Goal: Transaction & Acquisition: Obtain resource

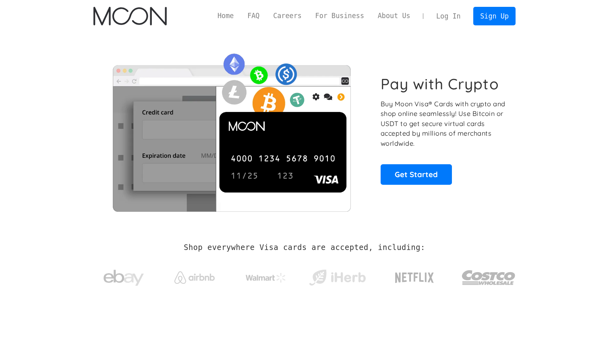
click at [443, 17] on link "Log In" at bounding box center [449, 16] width 38 height 18
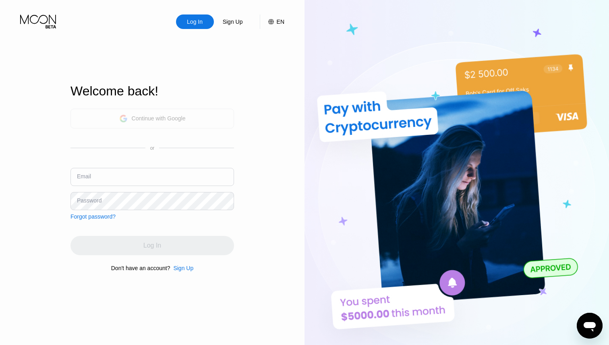
click at [149, 117] on div "Continue with Google" at bounding box center [159, 118] width 54 height 6
click at [162, 123] on div "Continue with Google" at bounding box center [152, 118] width 67 height 12
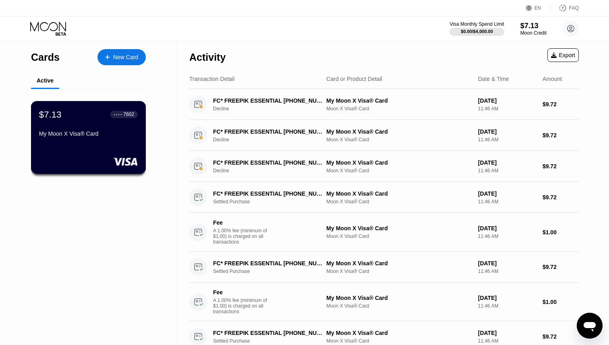
click at [90, 141] on div "$7.13 ● ● ● ● 7602 My Moon X Visa® Card" at bounding box center [88, 137] width 115 height 73
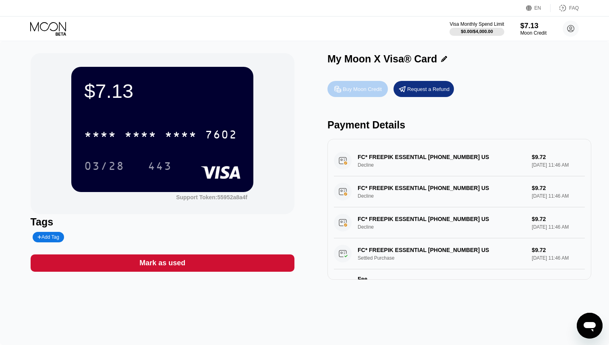
click at [379, 92] on div "Buy Moon Credit" at bounding box center [362, 89] width 39 height 7
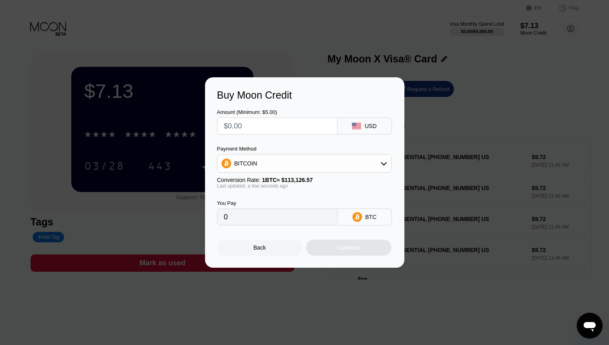
click at [383, 163] on icon at bounding box center [384, 163] width 6 height 6
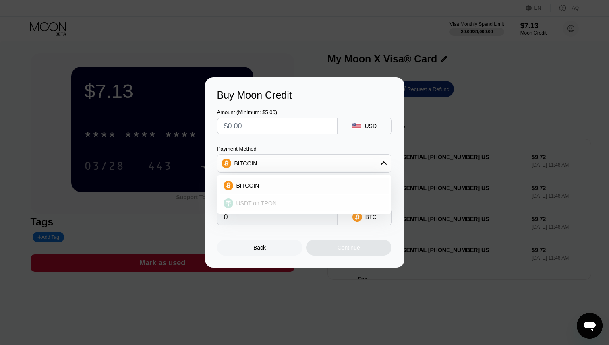
click at [326, 203] on div "USDT on TRON" at bounding box center [309, 203] width 152 height 6
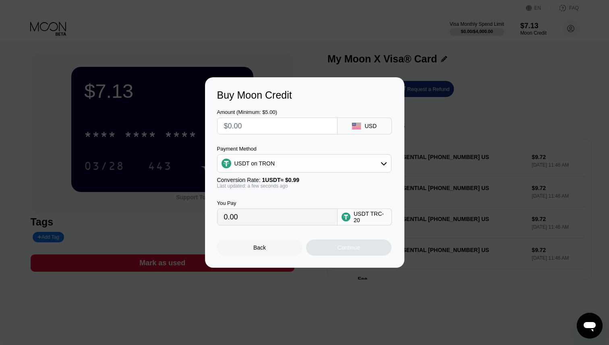
type input "0.00"
click at [290, 129] on input "text" at bounding box center [277, 126] width 107 height 16
click at [308, 129] on input "text" at bounding box center [277, 126] width 107 height 16
click at [280, 244] on div "Back" at bounding box center [259, 248] width 85 height 16
